Goal: Information Seeking & Learning: Find specific fact

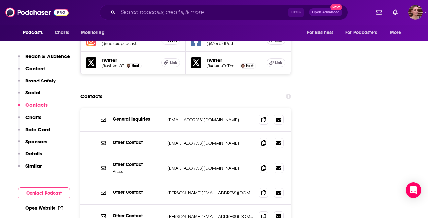
scroll to position [803, 0]
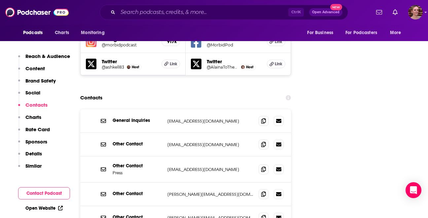
drag, startPoint x: 320, startPoint y: 193, endPoint x: 323, endPoint y: 188, distance: 5.9
click at [134, 14] on input "Search podcasts, credits, & more..." at bounding box center [203, 12] width 171 height 11
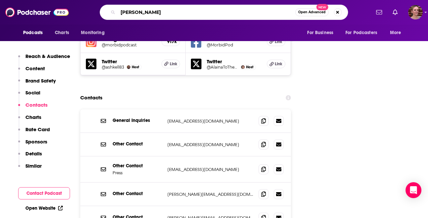
type input "[PERSON_NAME]"
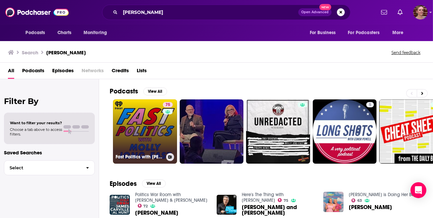
click at [144, 125] on link "75 Fast Politics with [PERSON_NAME]" at bounding box center [145, 131] width 64 height 64
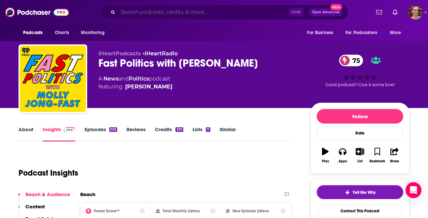
click at [126, 14] on input "Search podcasts, credits, & more..." at bounding box center [203, 12] width 171 height 11
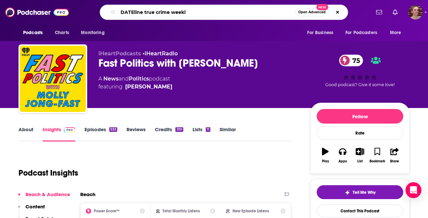
type input "DATEline true crime weekly"
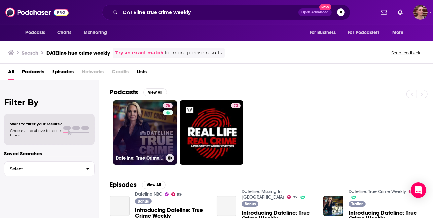
click at [144, 118] on link "76 Dateline: True Crime Weekly" at bounding box center [145, 132] width 64 height 64
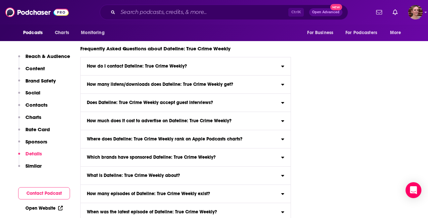
scroll to position [3111, 0]
click at [157, 101] on h3 "Does Dateline: True Crime Weekly accept guest interviews?" at bounding box center [150, 103] width 126 height 5
click at [0, 0] on input "Does Dateline: True Crime Weekly accept guest interviews? Yes" at bounding box center [0, 0] width 0 height 0
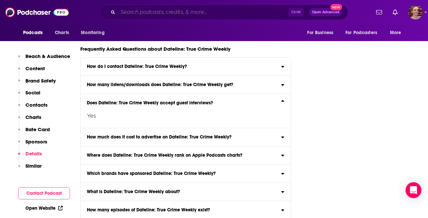
click at [133, 11] on input "Search podcasts, credits, & more..." at bounding box center [203, 12] width 171 height 11
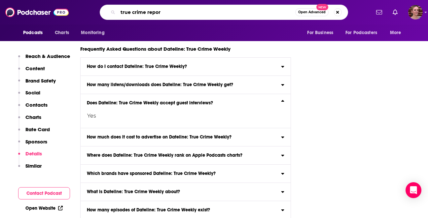
type input "true crime report"
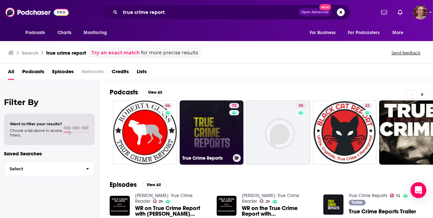
click at [209, 136] on link "72 True Crime Reports" at bounding box center [212, 132] width 64 height 64
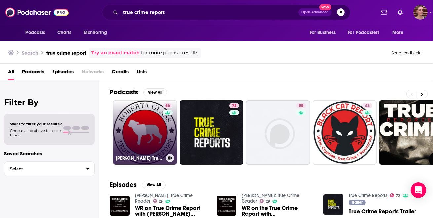
click at [137, 131] on link "56 [PERSON_NAME] True Crime Report" at bounding box center [145, 132] width 64 height 64
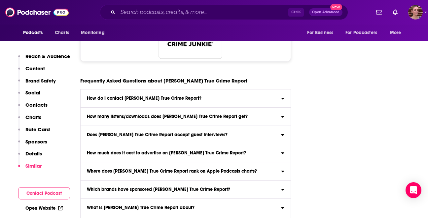
scroll to position [2706, 0]
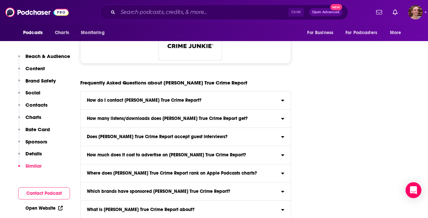
click at [178, 134] on h3 "Does [PERSON_NAME] True Crime Report accept guest interviews?" at bounding box center [157, 136] width 141 height 5
click at [0, 0] on input "Does [PERSON_NAME] True Crime Report accept guest interviews? Yes" at bounding box center [0, 0] width 0 height 0
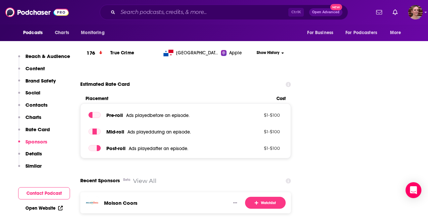
scroll to position [911, 0]
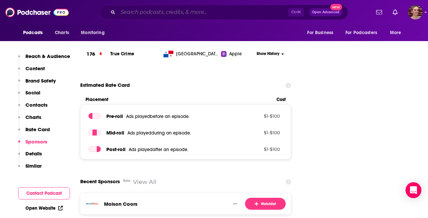
click at [130, 13] on input "Search podcasts, credits, & more..." at bounding box center [203, 12] width 171 height 11
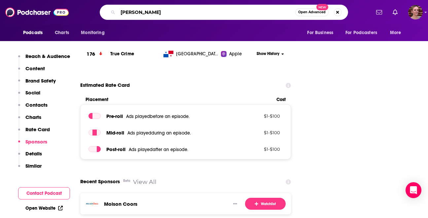
type input "[PERSON_NAME]"
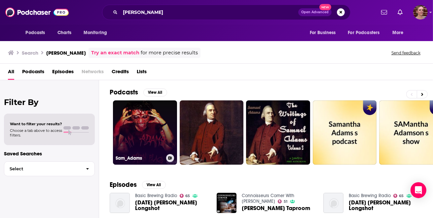
click at [127, 131] on link "Sam_Adams" at bounding box center [145, 132] width 64 height 64
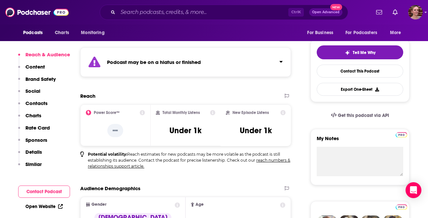
scroll to position [101, 0]
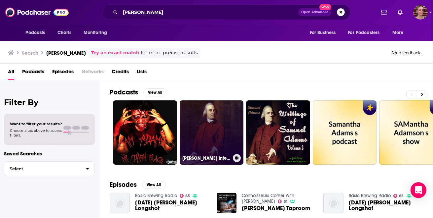
click at [196, 137] on link "[PERSON_NAME] Interview [PERSON_NAME]" at bounding box center [212, 132] width 64 height 64
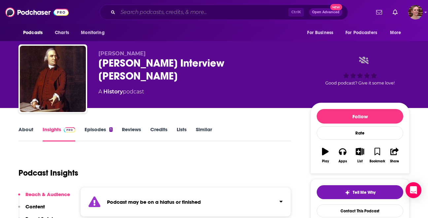
click at [140, 12] on input "Search podcasts, credits, & more..." at bounding box center [203, 12] width 171 height 11
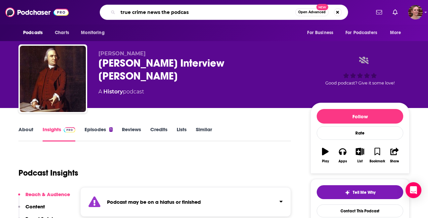
type input "true crime news the podcast"
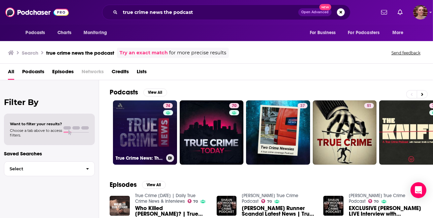
click at [141, 140] on link "74 True Crime News: The Podcast" at bounding box center [145, 132] width 64 height 64
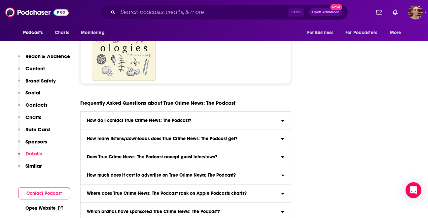
scroll to position [3587, 0]
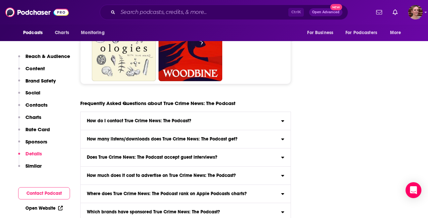
click at [235, 155] on div "Does True Crime News: The Podcast accept guest interviews?" at bounding box center [186, 157] width 210 height 5
click at [0, 0] on input "Does True Crime News: The Podcast accept guest interviews? Yes" at bounding box center [0, 0] width 0 height 0
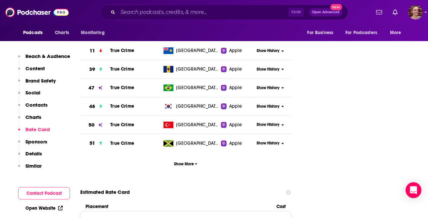
scroll to position [977, 0]
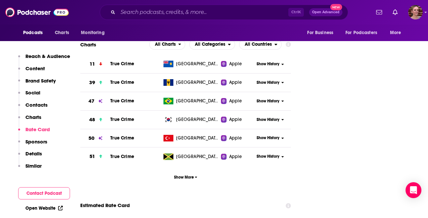
drag, startPoint x: 320, startPoint y: 148, endPoint x: 303, endPoint y: 152, distance: 17.2
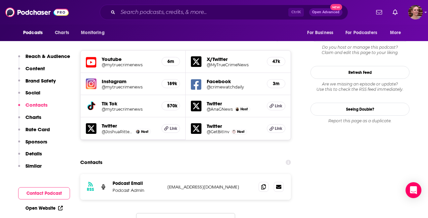
scroll to position [754, 0]
